Goal: Task Accomplishment & Management: Manage account settings

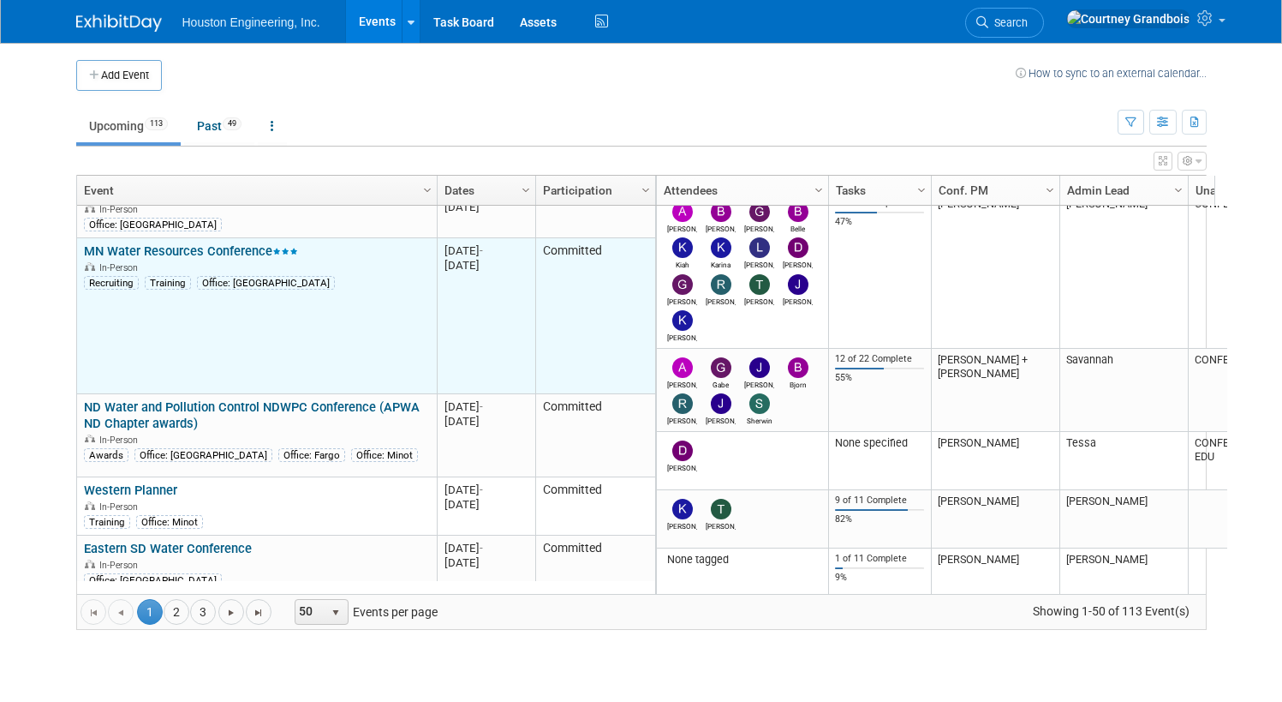
scroll to position [1028, 0]
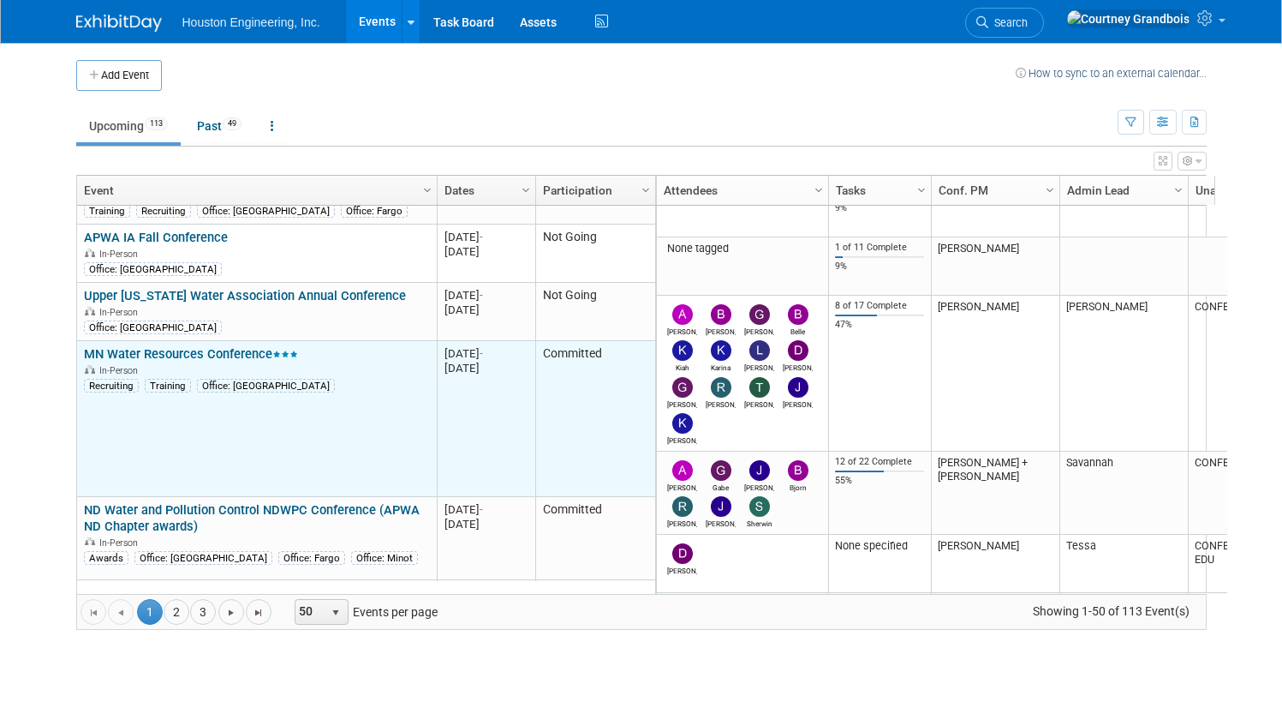
click at [209, 341] on td "MN Water Resources Conference MN Water Resources Conference In-Person Recruitin…" at bounding box center [257, 419] width 360 height 156
click at [204, 346] on link "MN Water Resources Conference" at bounding box center [191, 353] width 214 height 15
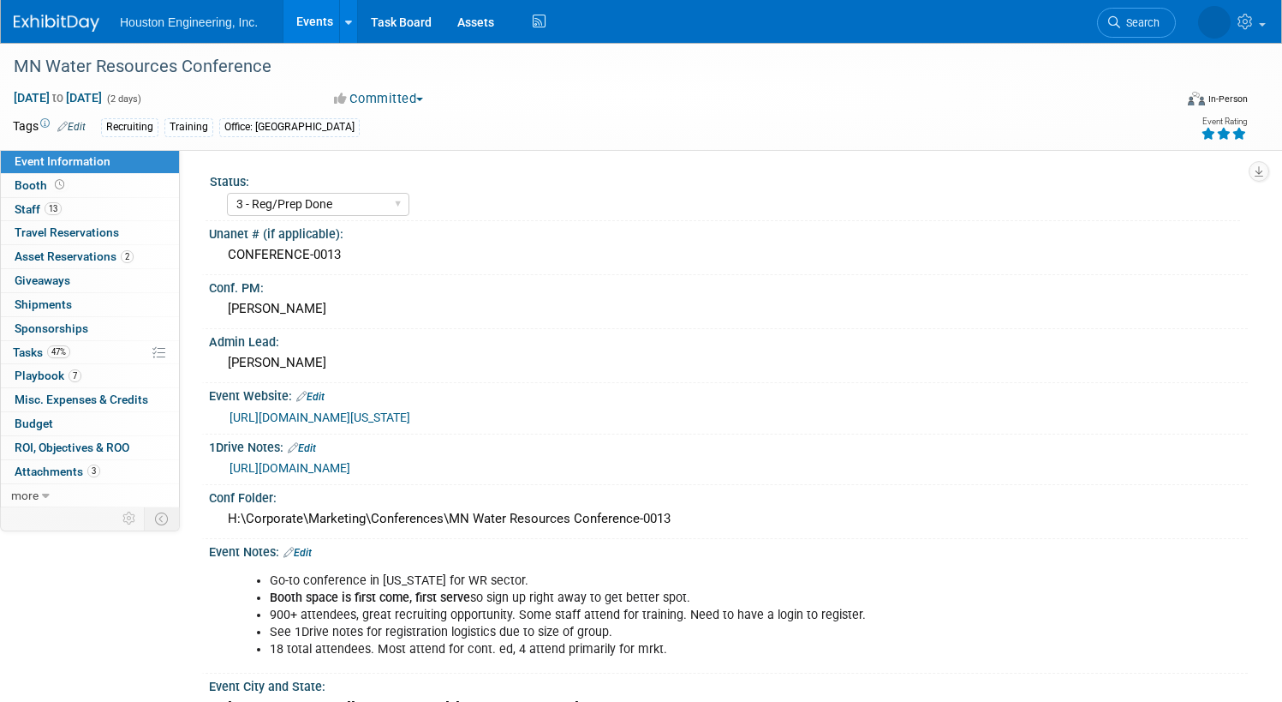
select select "3 - Reg/Prep Done"
select select "Yes"
select select "No"
select select "Water Resources"
click at [135, 203] on link "13 Staff 13" at bounding box center [90, 209] width 178 height 23
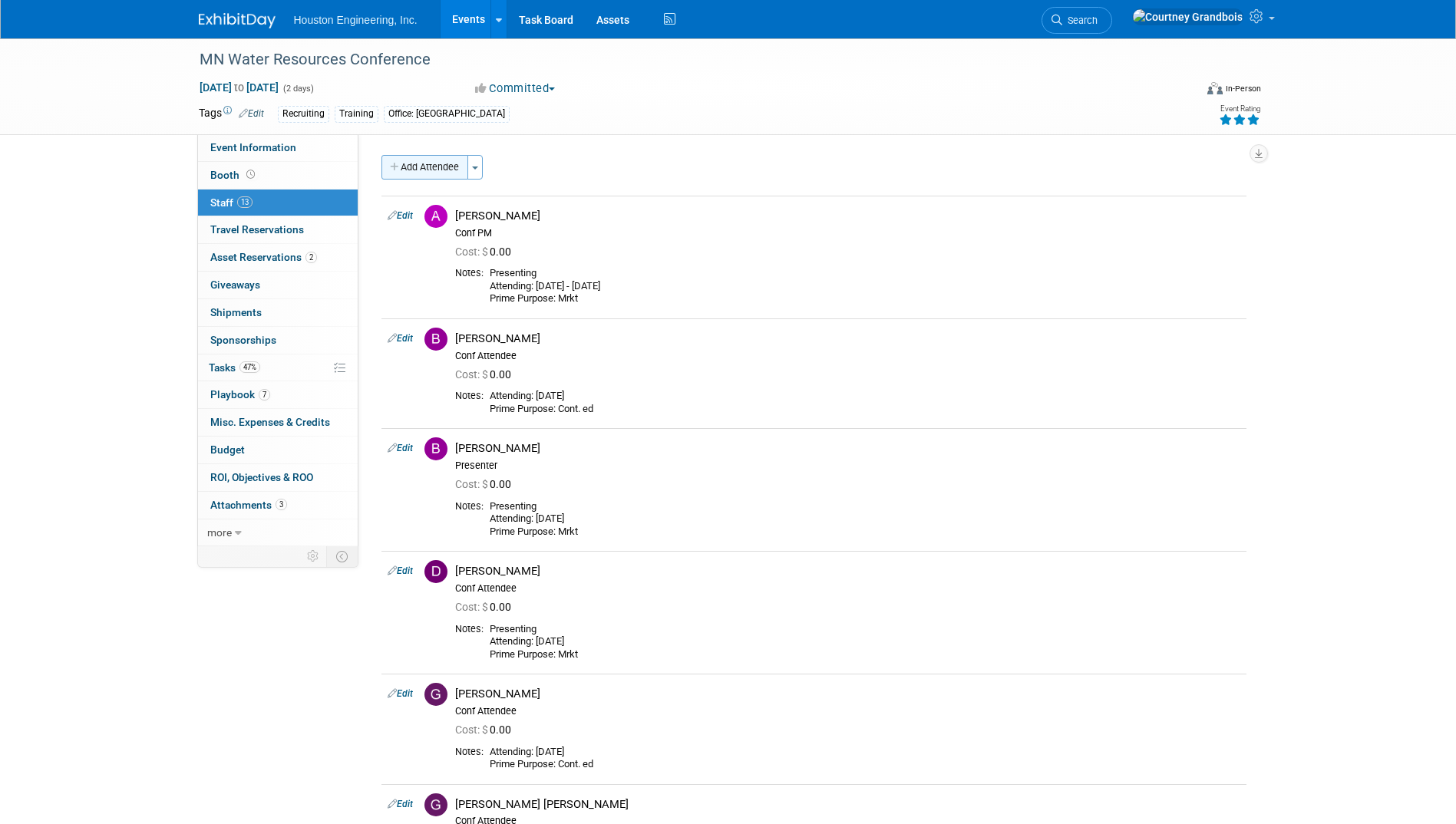
click at [420, 176] on button "Add Attendee" at bounding box center [425, 167] width 87 height 24
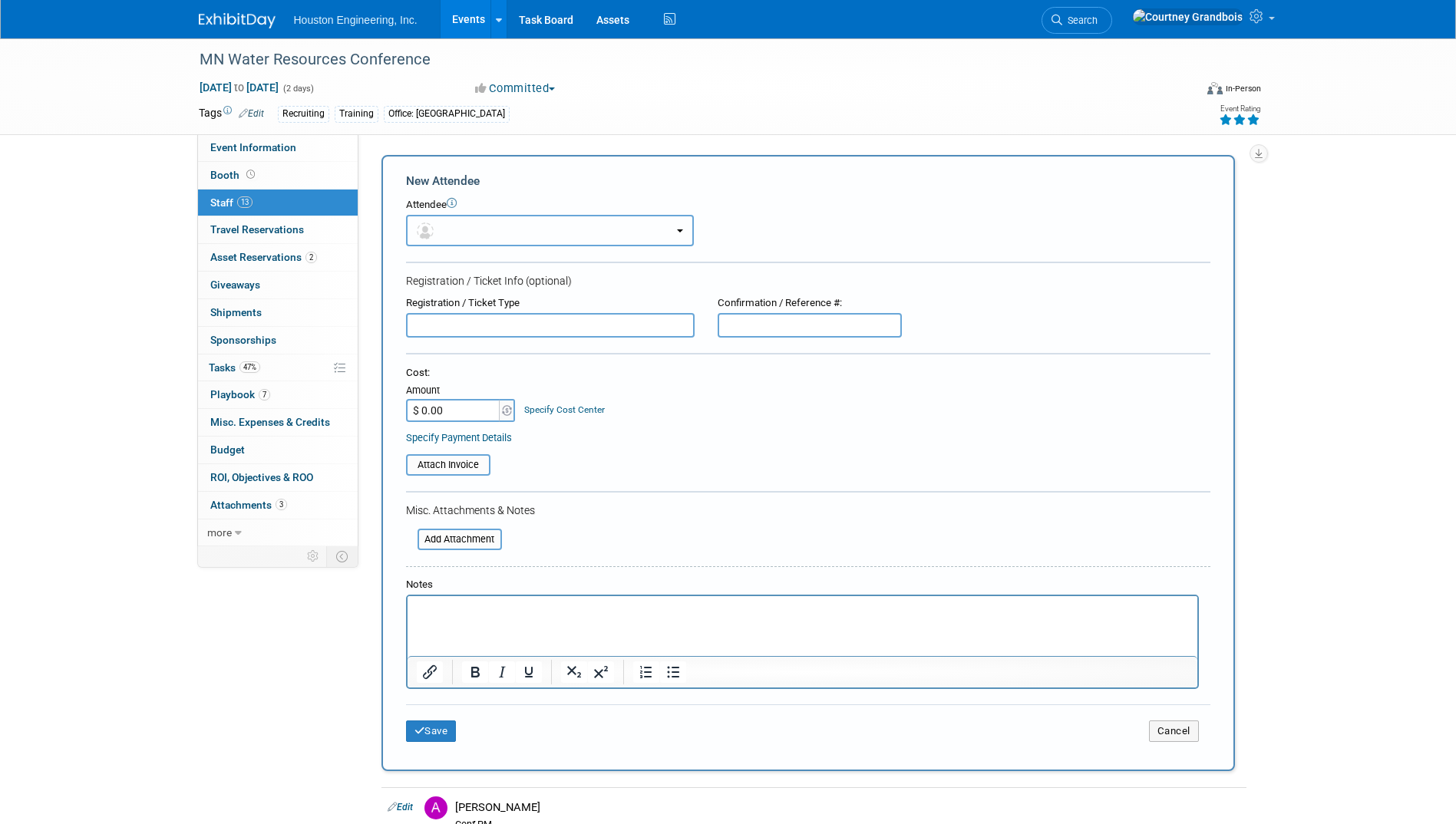
click at [659, 222] on button "button" at bounding box center [549, 230] width 288 height 31
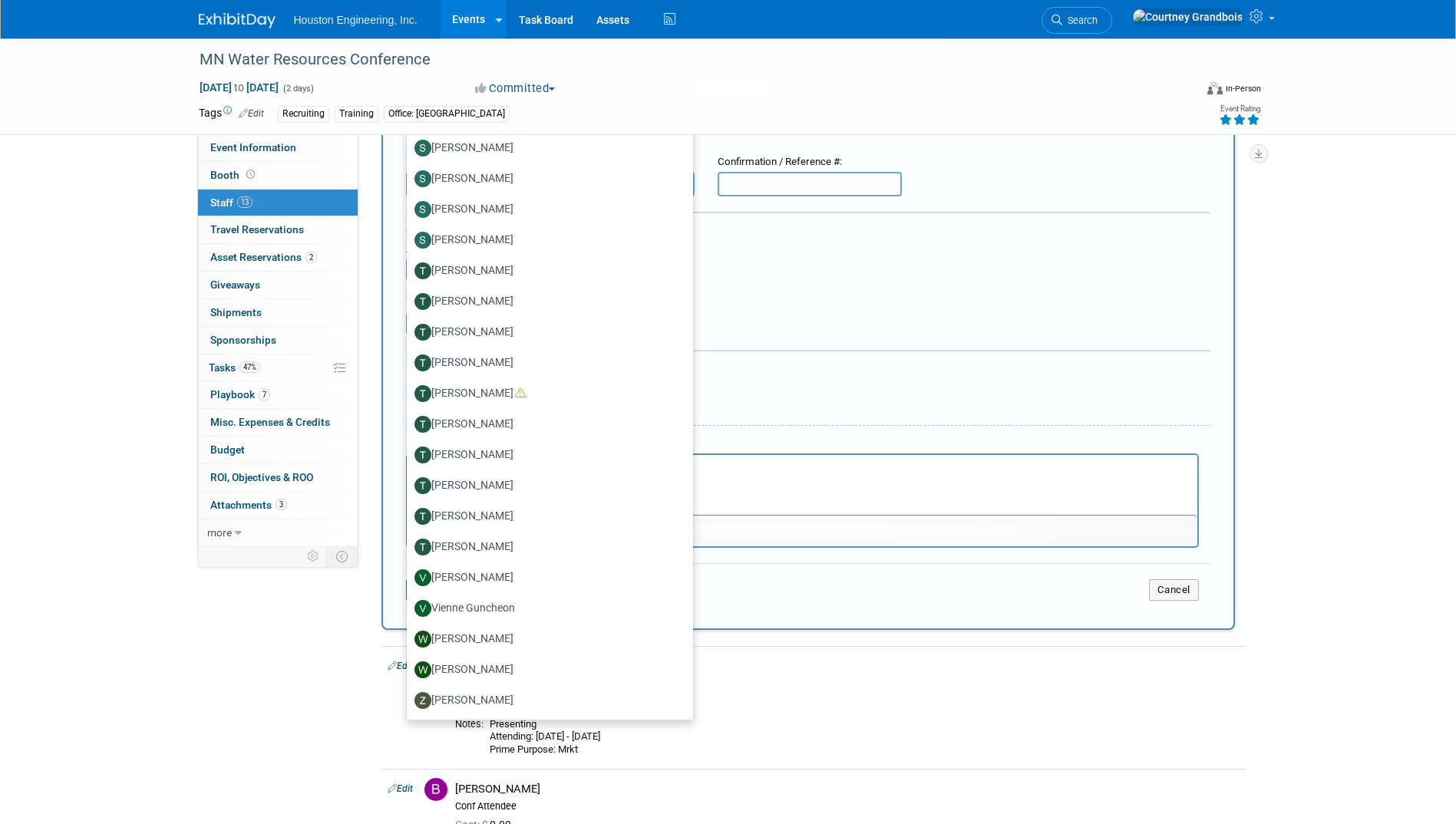
scroll to position [153, 0]
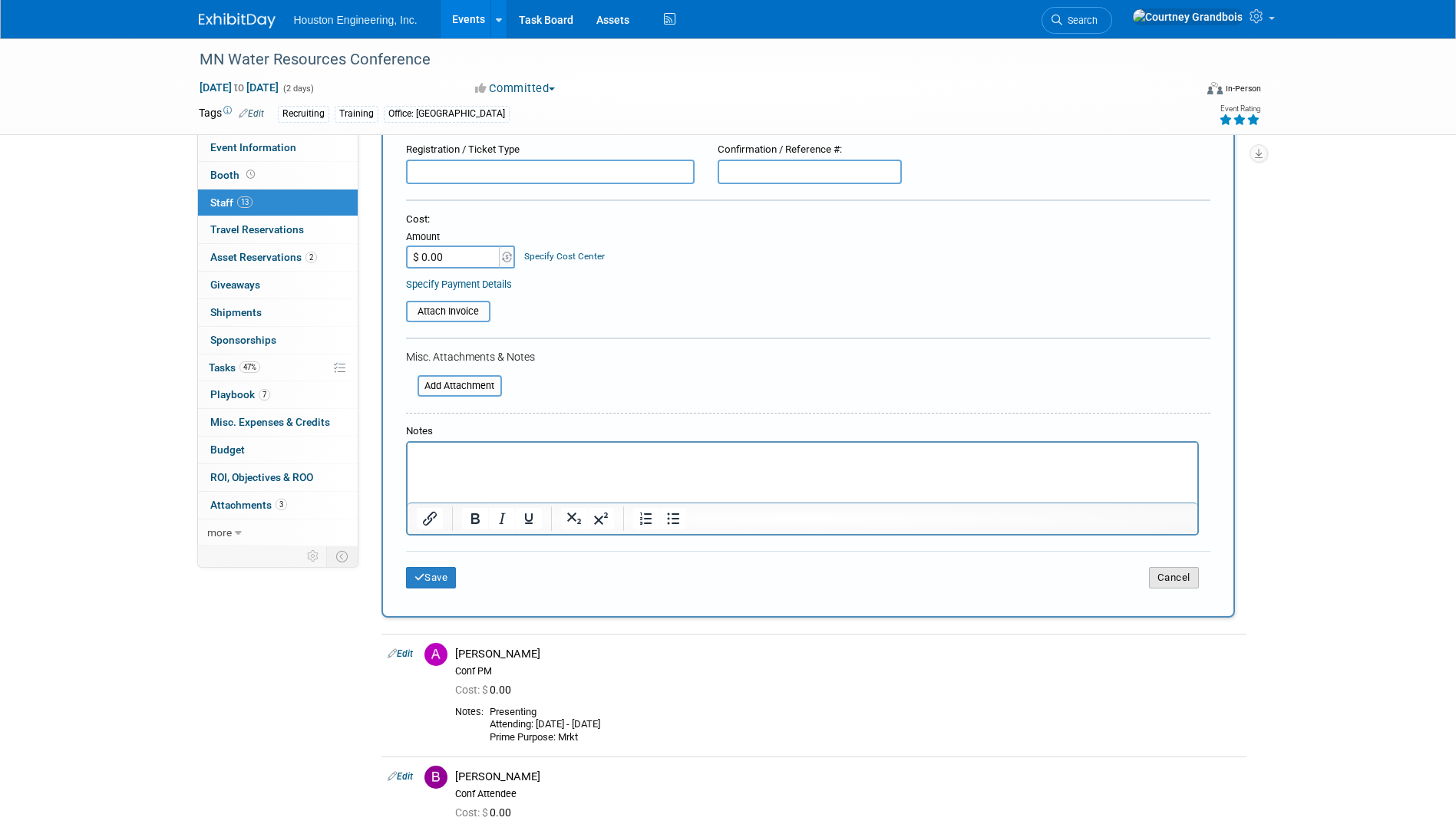
click at [1149, 580] on button "Cancel" at bounding box center [1174, 578] width 50 height 21
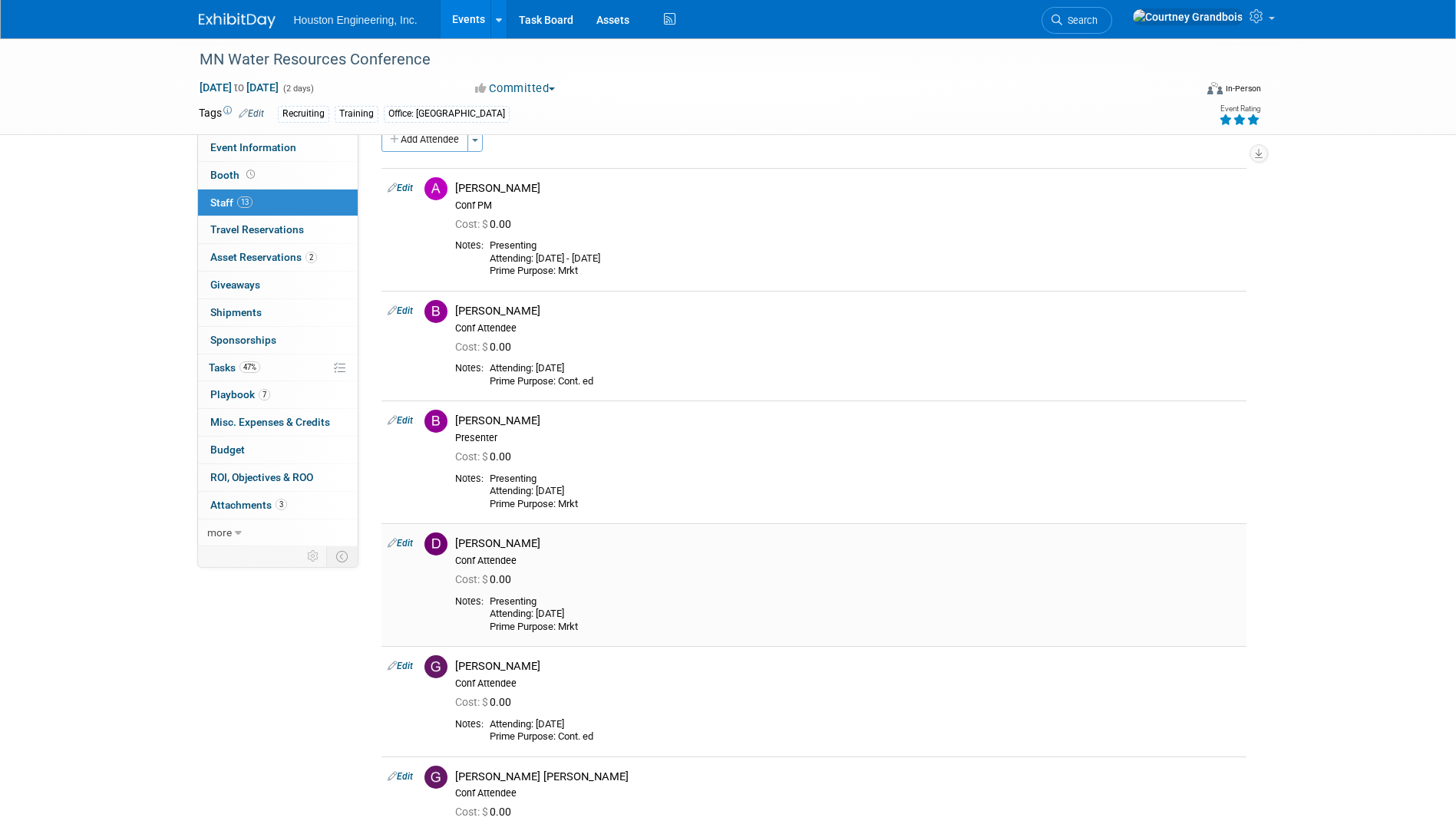
scroll to position [0, 0]
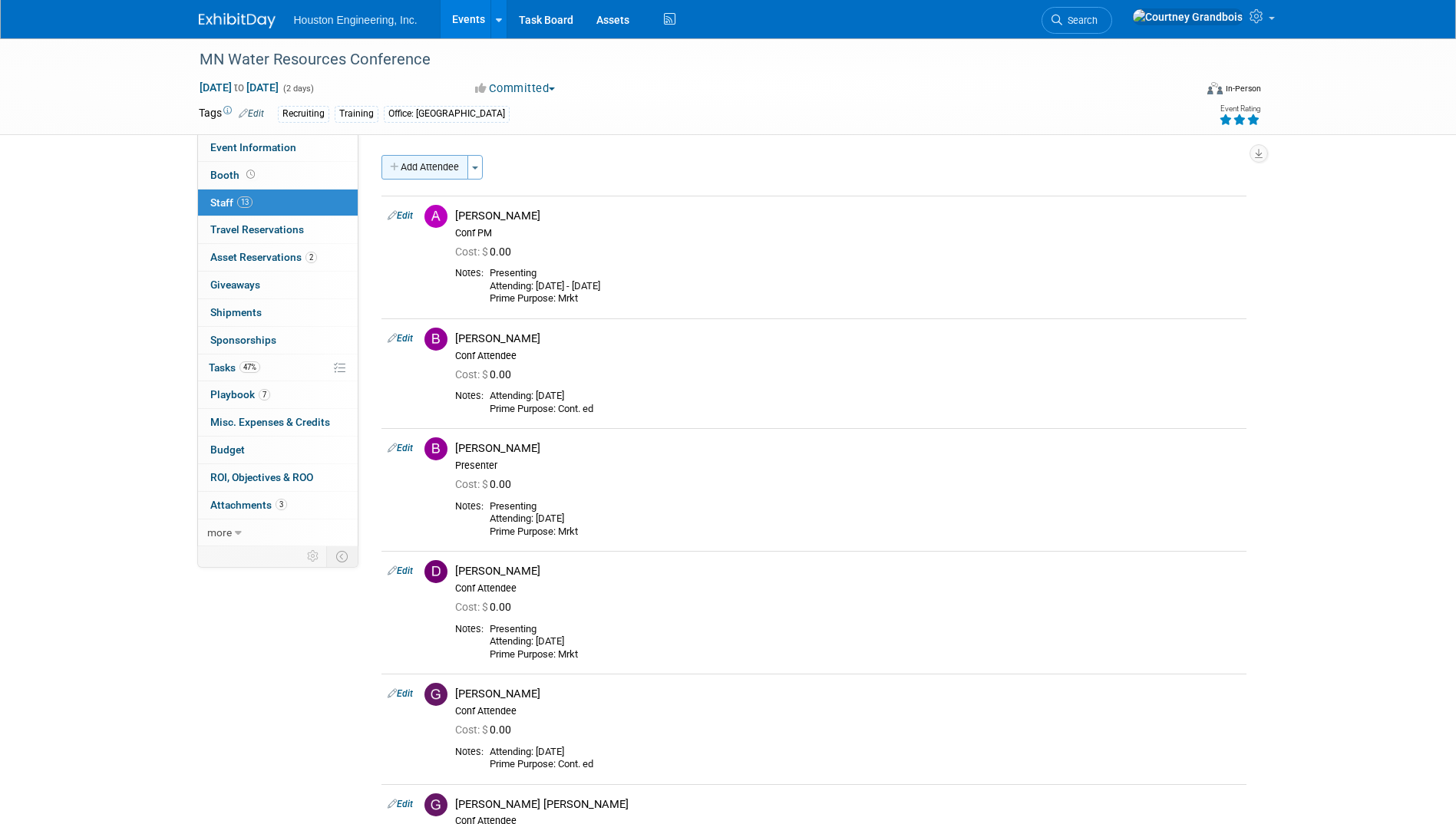
click at [416, 173] on button "Add Attendee" at bounding box center [425, 167] width 87 height 24
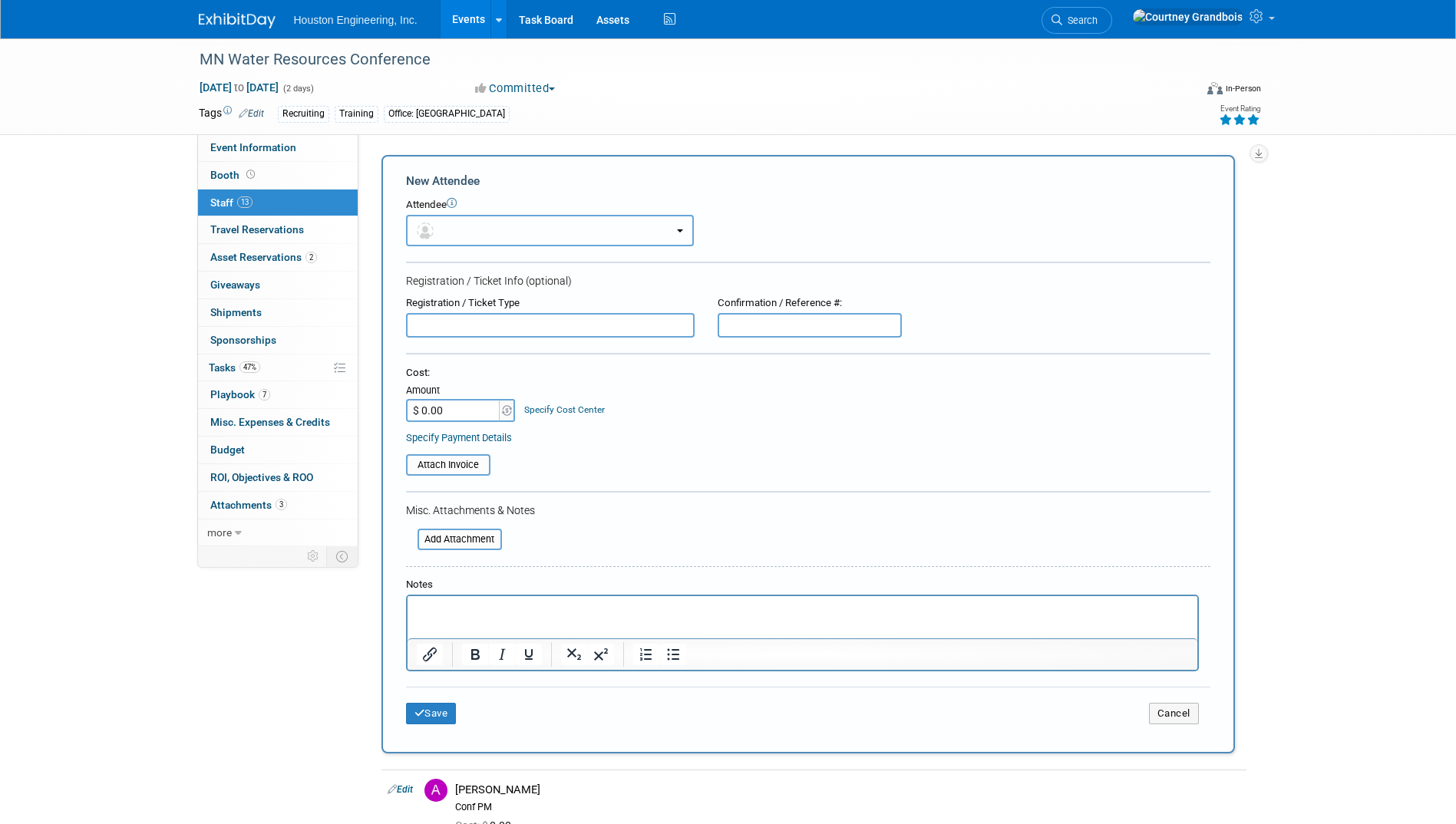
click at [677, 241] on button "button" at bounding box center [549, 230] width 288 height 31
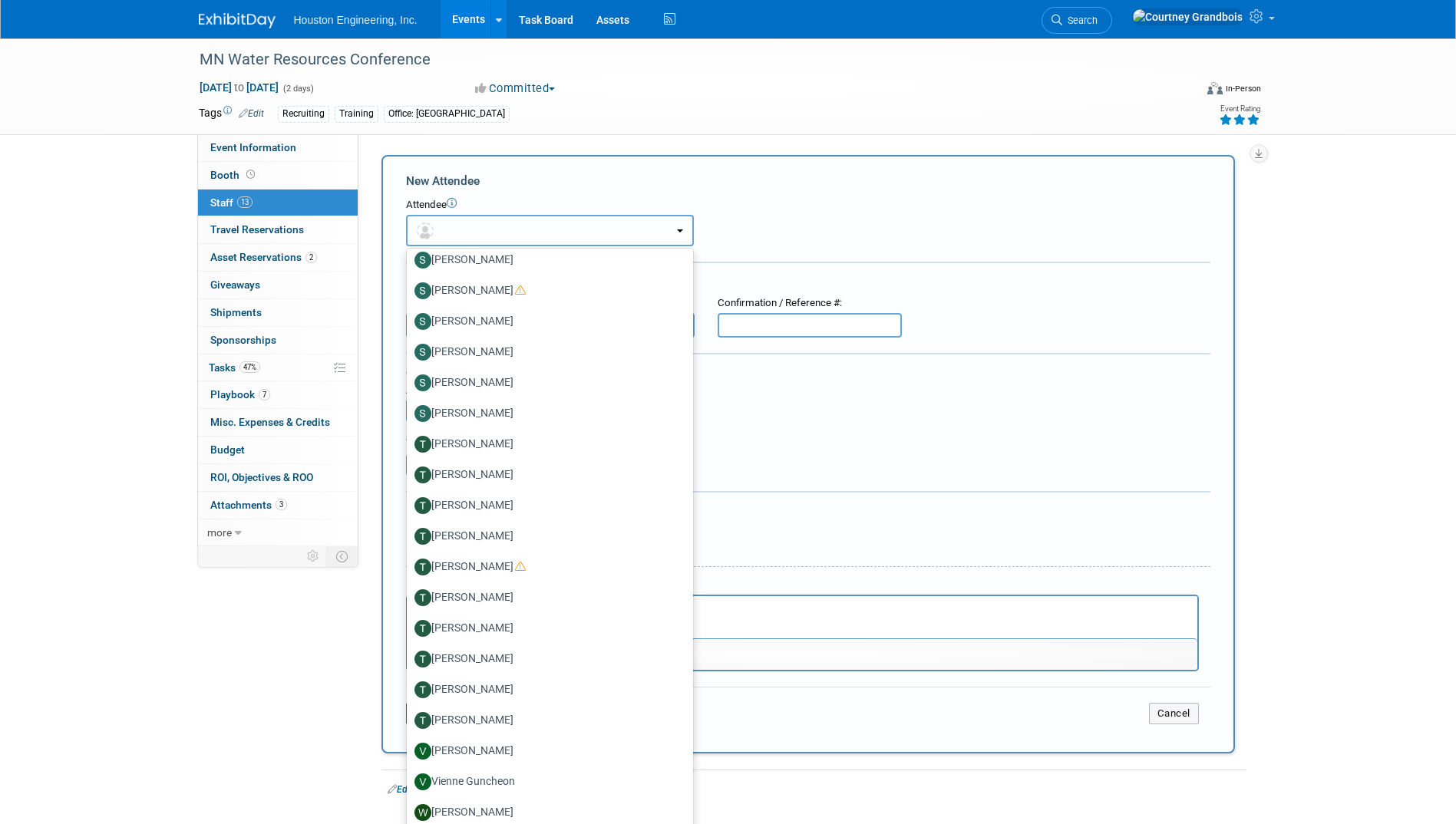
scroll to position [3266, 0]
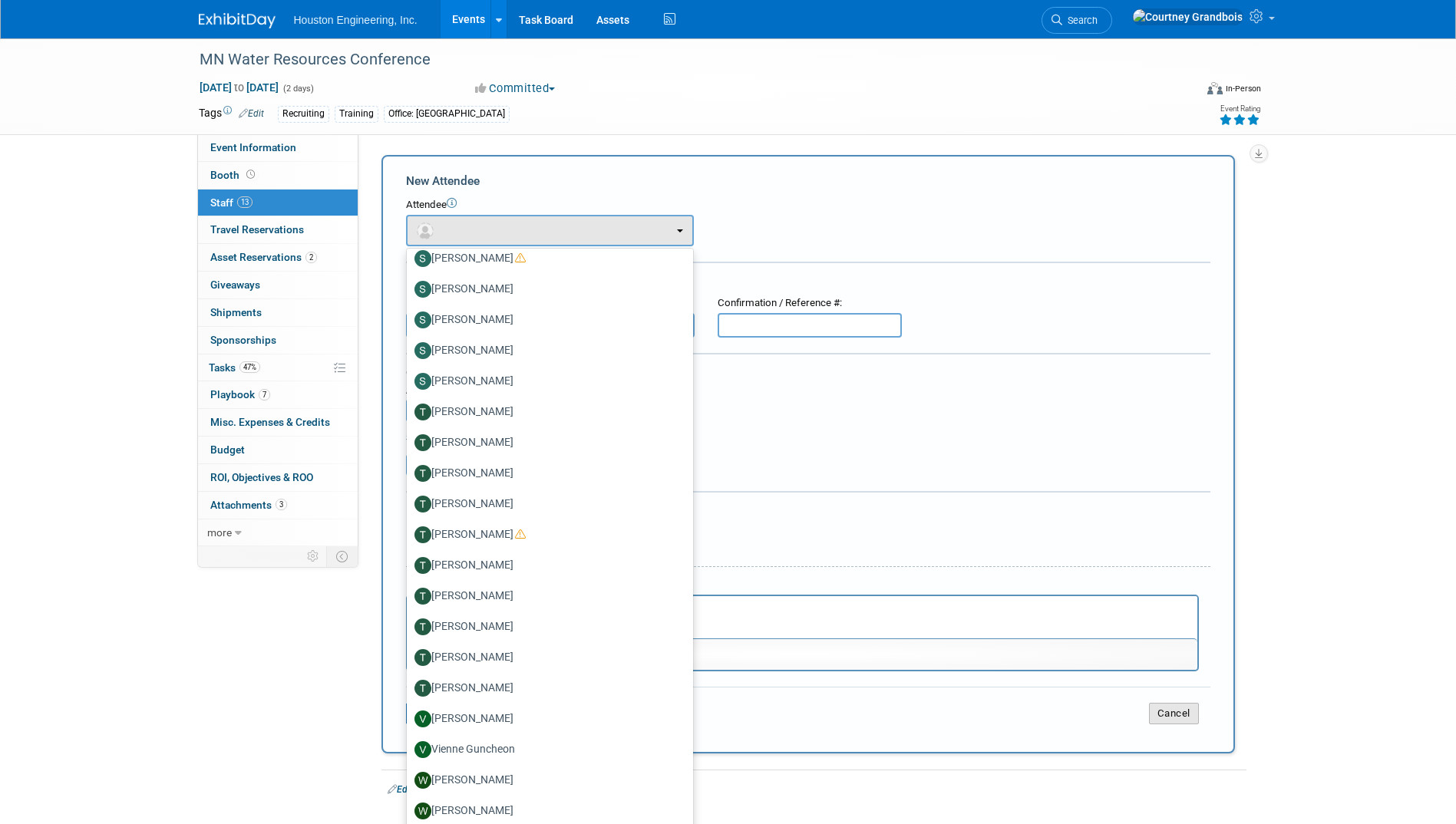
click at [1149, 628] on button "Cancel" at bounding box center [1174, 714] width 50 height 21
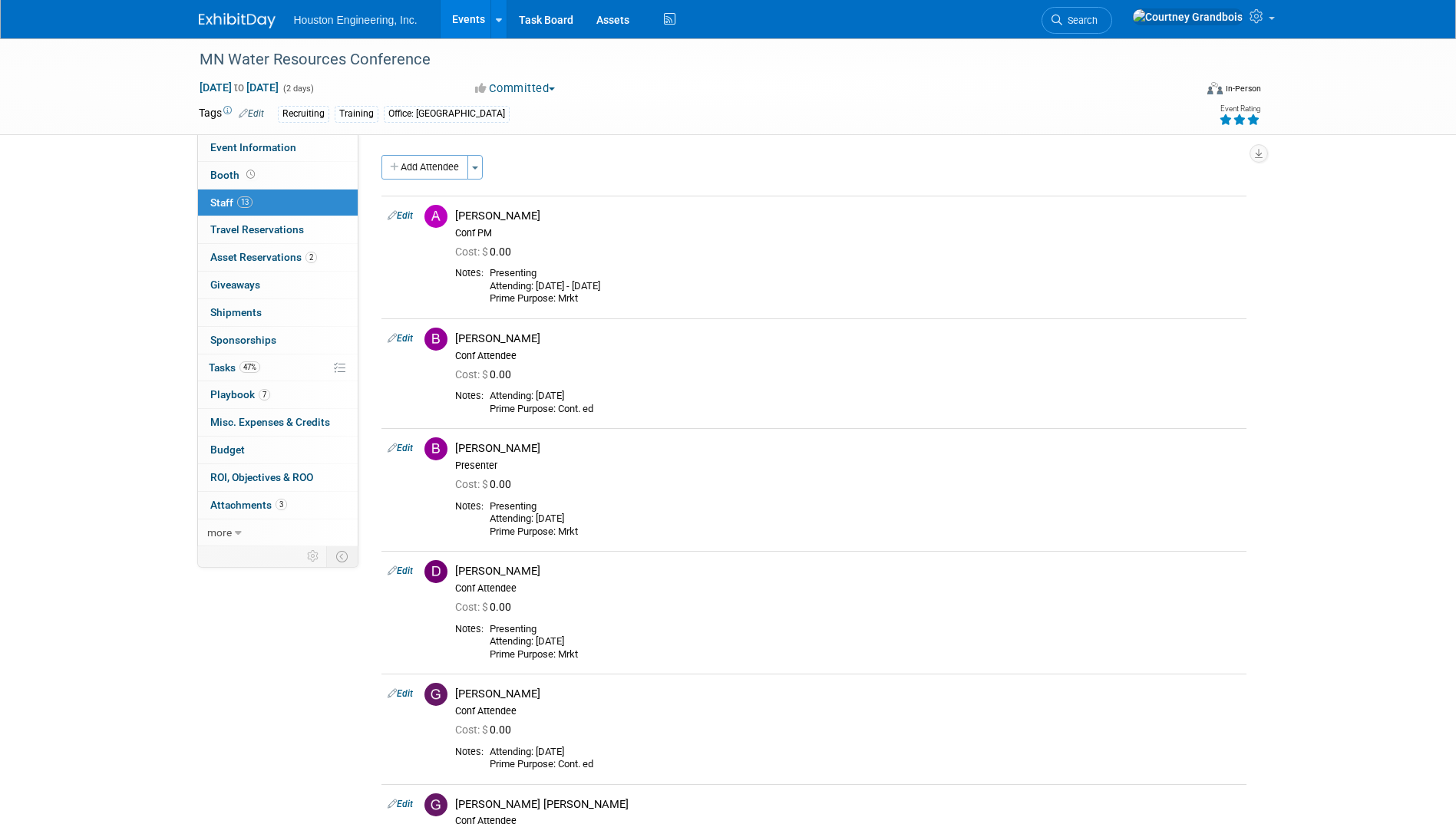
click at [463, 15] on link "Events" at bounding box center [469, 19] width 56 height 39
